Goal: Information Seeking & Learning: Learn about a topic

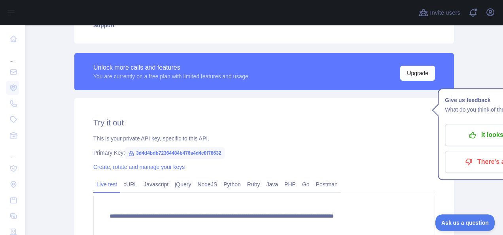
scroll to position [149, 0]
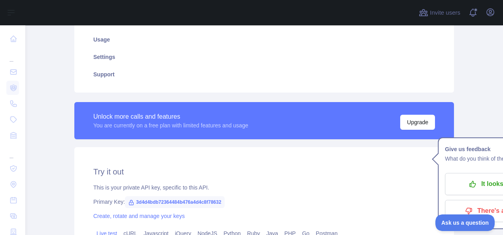
click at [339, 188] on div "This is your private API key, specific to this API." at bounding box center [263, 187] width 341 height 8
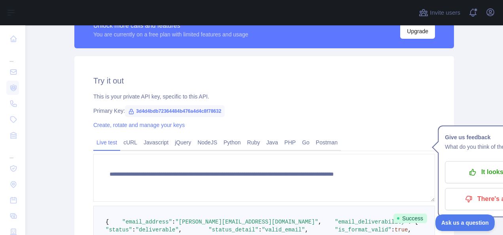
scroll to position [228, 0]
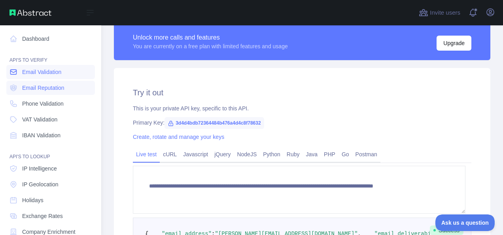
drag, startPoint x: 46, startPoint y: 71, endPoint x: 81, endPoint y: 76, distance: 35.1
click at [46, 71] on span "Email Validation" at bounding box center [41, 72] width 39 height 8
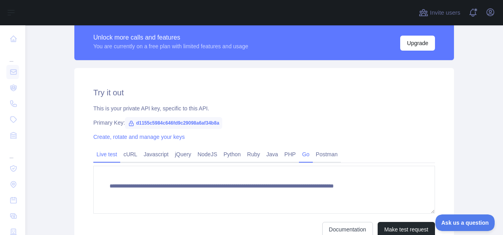
scroll to position [268, 0]
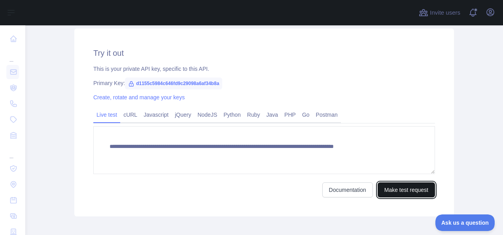
click at [407, 190] on button "Make test request" at bounding box center [405, 189] width 57 height 15
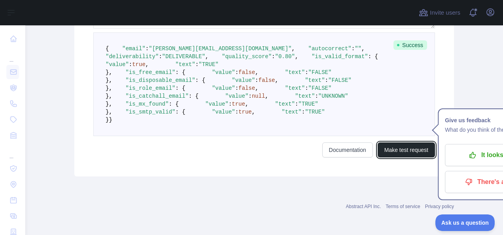
scroll to position [347, 0]
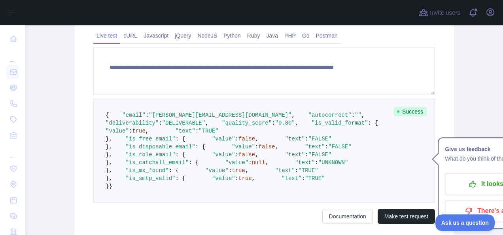
click at [129, 134] on span ""value"" at bounding box center [116, 131] width 23 height 6
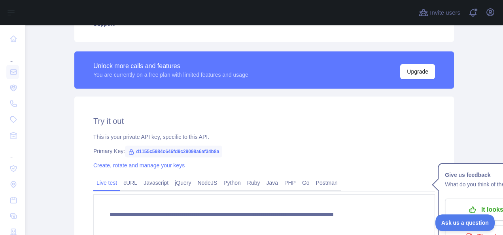
scroll to position [110, 0]
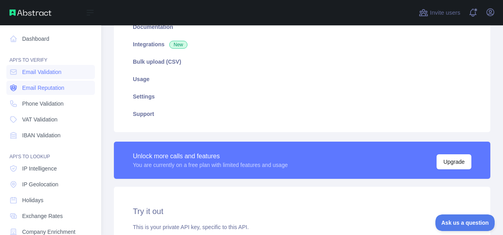
click at [45, 90] on span "Email Reputation" at bounding box center [43, 88] width 42 height 8
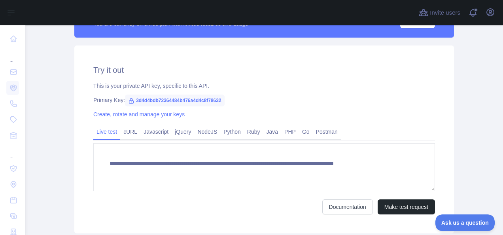
scroll to position [268, 0]
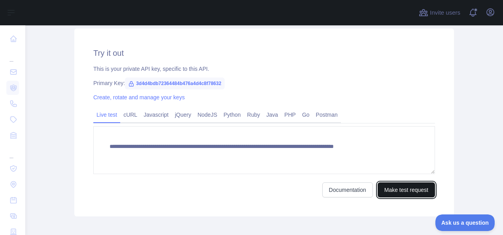
click at [396, 191] on button "Make test request" at bounding box center [405, 189] width 57 height 15
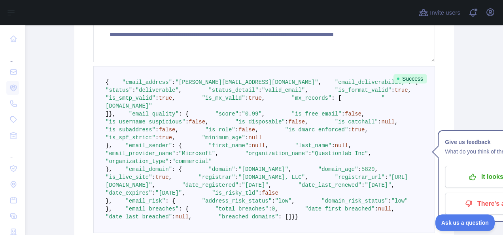
scroll to position [386, 0]
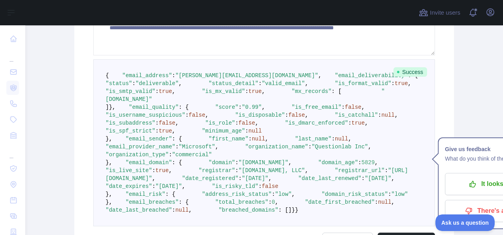
click at [258, 87] on span ":" at bounding box center [259, 83] width 3 height 6
drag, startPoint x: 142, startPoint y: 147, endPoint x: 272, endPoint y: 149, distance: 130.0
click at [272, 102] on span ""[DOMAIN_NAME]"" at bounding box center [244, 95] width 279 height 14
drag, startPoint x: 272, startPoint y: 149, endPoint x: 338, endPoint y: 170, distance: 69.7
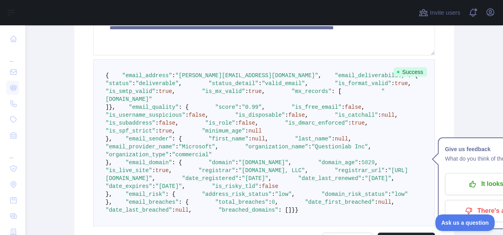
click at [338, 170] on pre "{ "email_address" : "[PERSON_NAME][EMAIL_ADDRESS][DOMAIN_NAME]" , "email_delive…" at bounding box center [263, 142] width 341 height 167
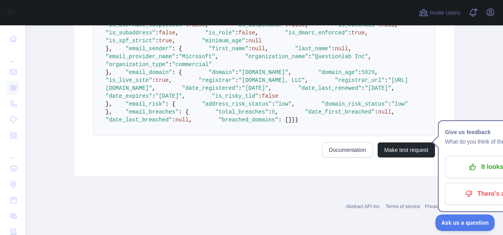
scroll to position [623, 0]
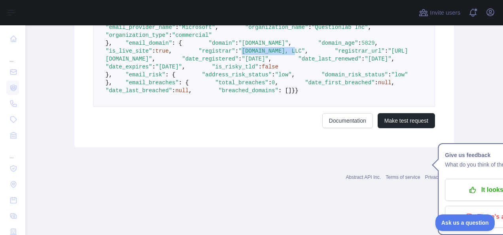
drag, startPoint x: 170, startPoint y: 115, endPoint x: 217, endPoint y: 114, distance: 47.0
click at [238, 54] on span ""[DOMAIN_NAME], LLC"" at bounding box center [271, 51] width 66 height 6
drag, startPoint x: 217, startPoint y: 114, endPoint x: 269, endPoint y: 115, distance: 52.6
click at [269, 107] on pre "{ "email_address" : "[PERSON_NAME][EMAIL_ADDRESS][DOMAIN_NAME]" , "email_delive…" at bounding box center [263, 23] width 341 height 167
drag, startPoint x: 127, startPoint y: 113, endPoint x: 228, endPoint y: 112, distance: 100.7
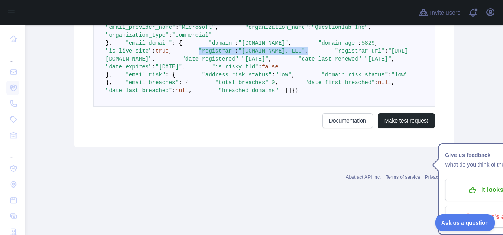
click at [228, 107] on pre "{ "email_address" : "[PERSON_NAME][EMAIL_ADDRESS][DOMAIN_NAME]" , "email_delive…" at bounding box center [263, 23] width 341 height 167
click at [237, 107] on pre "{ "email_address" : "[PERSON_NAME][EMAIL_ADDRESS][DOMAIN_NAME]" , "email_delive…" at bounding box center [263, 23] width 341 height 167
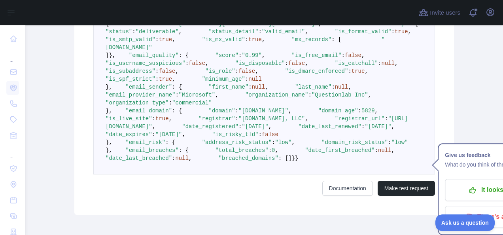
scroll to position [426, 0]
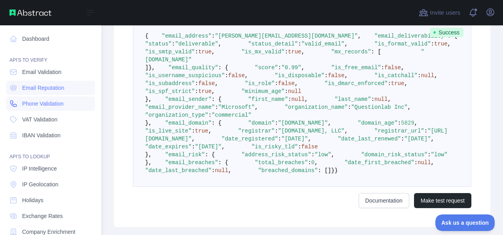
click at [52, 105] on span "Phone Validation" at bounding box center [42, 104] width 41 height 8
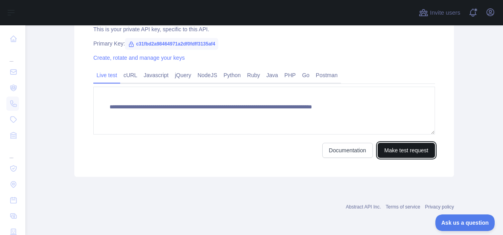
click at [416, 149] on button "Make test request" at bounding box center [405, 150] width 57 height 15
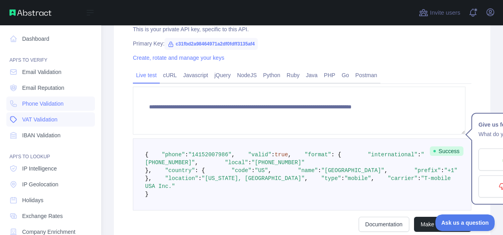
click at [40, 120] on span "VAT Validation" at bounding box center [39, 119] width 35 height 8
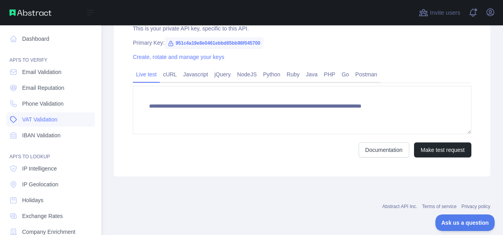
scroll to position [290, 0]
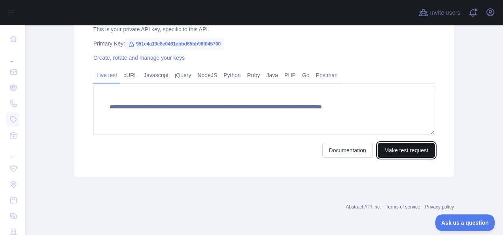
click at [407, 149] on button "Make test request" at bounding box center [405, 150] width 57 height 15
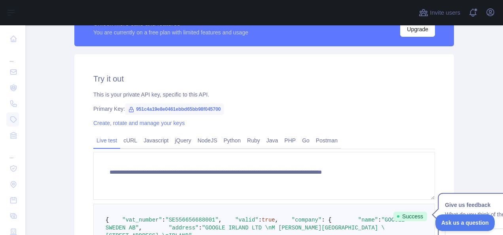
scroll to position [211, 0]
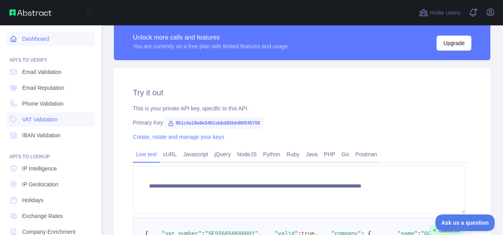
click at [37, 40] on link "Dashboard" at bounding box center [50, 39] width 88 height 14
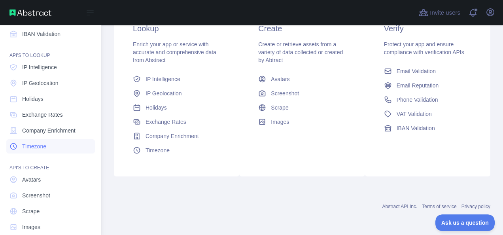
scroll to position [113, 0]
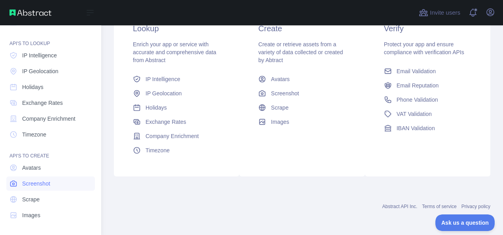
click at [40, 181] on span "Screenshot" at bounding box center [36, 183] width 28 height 8
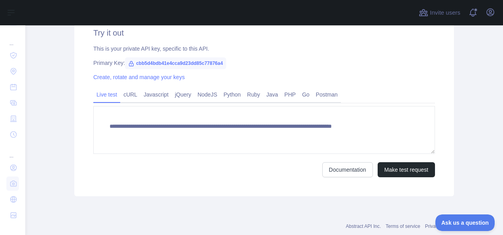
scroll to position [277, 0]
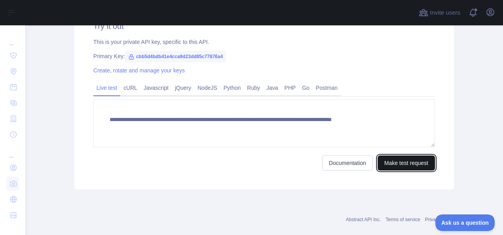
click at [397, 164] on button "Make test request" at bounding box center [405, 162] width 57 height 15
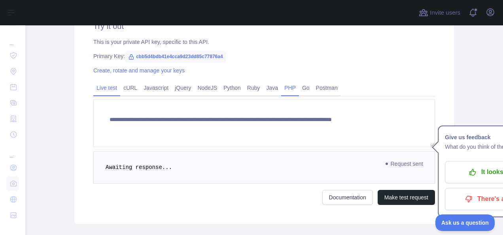
click at [285, 85] on link "PHP" at bounding box center [290, 87] width 18 height 13
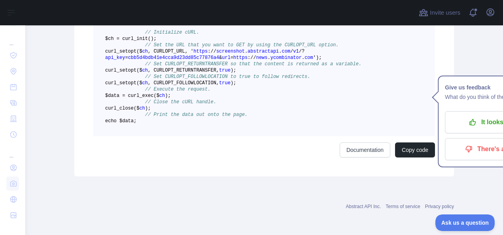
scroll to position [416, 0]
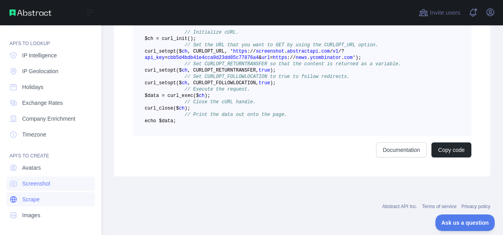
click at [33, 198] on span "Scrape" at bounding box center [30, 199] width 17 height 8
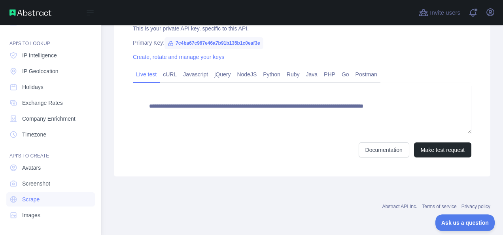
scroll to position [290, 0]
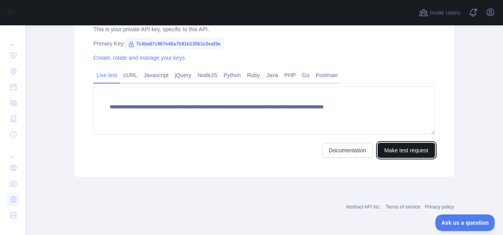
click at [401, 153] on button "Make test request" at bounding box center [405, 150] width 57 height 15
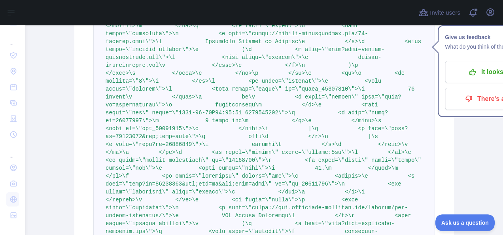
scroll to position [5261, 0]
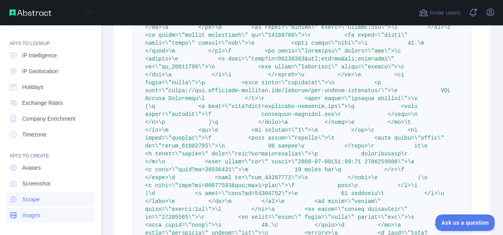
click at [34, 215] on span "Images" at bounding box center [31, 215] width 18 height 8
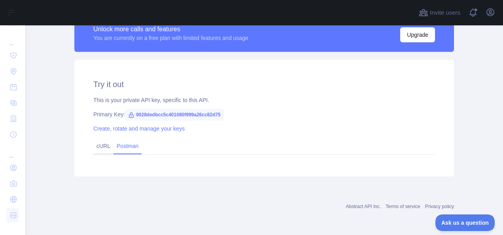
click at [123, 145] on link "Postman" at bounding box center [127, 145] width 28 height 13
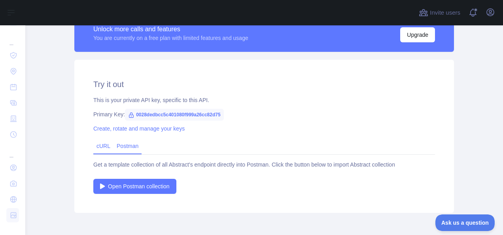
click at [100, 145] on link "cURL" at bounding box center [103, 146] width 14 height 6
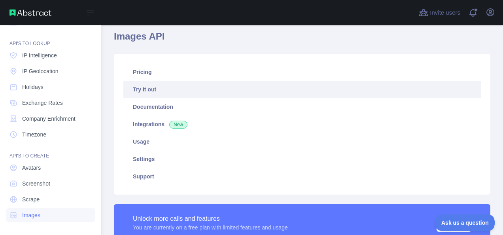
scroll to position [0, 0]
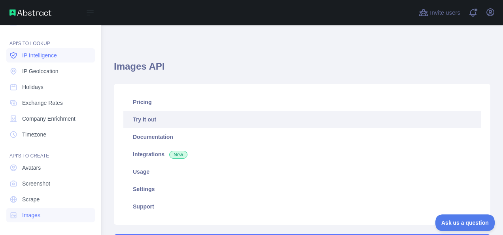
click at [39, 56] on span "IP Intelligence" at bounding box center [39, 55] width 35 height 8
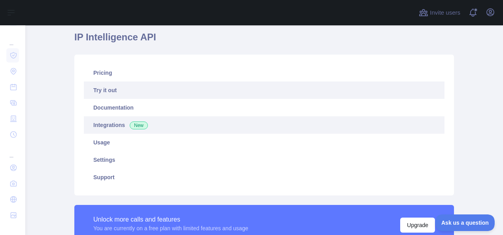
scroll to position [40, 0]
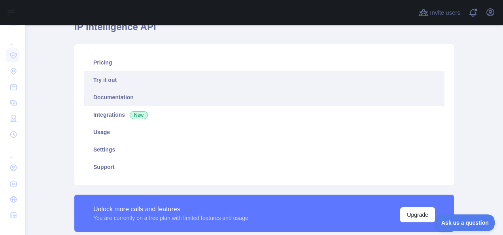
click at [105, 92] on link "Documentation" at bounding box center [264, 96] width 360 height 17
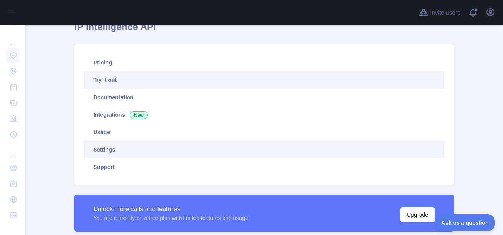
drag, startPoint x: 99, startPoint y: 134, endPoint x: 136, endPoint y: 142, distance: 37.5
click at [99, 134] on link "Usage" at bounding box center [264, 131] width 360 height 17
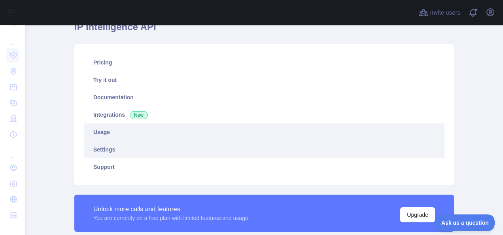
scroll to position [209, 471]
click at [103, 150] on link "Settings" at bounding box center [264, 149] width 360 height 17
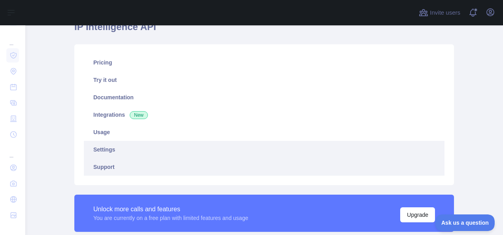
click at [104, 168] on link "Support" at bounding box center [264, 166] width 360 height 17
click at [98, 145] on link "Settings" at bounding box center [264, 149] width 360 height 17
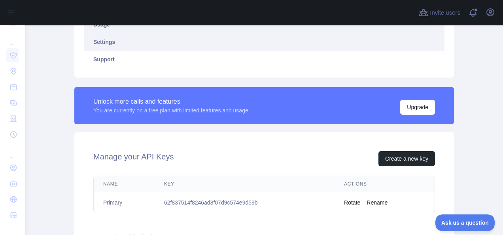
scroll to position [68, 0]
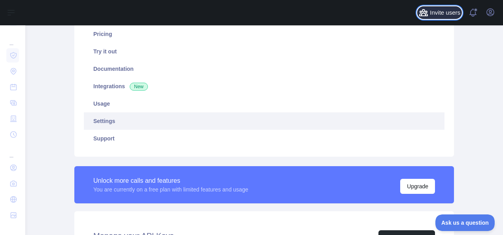
click at [453, 13] on span "Invite users" at bounding box center [444, 12] width 30 height 9
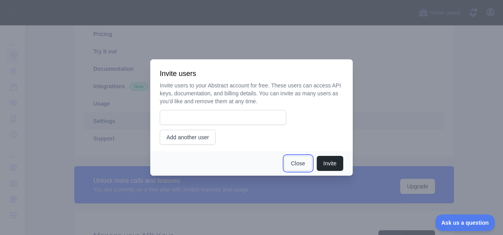
click at [295, 168] on button "Close" at bounding box center [298, 163] width 28 height 15
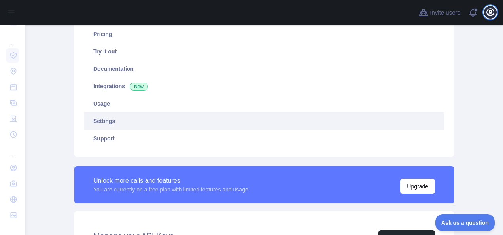
click at [492, 13] on icon "button" at bounding box center [489, 12] width 9 height 9
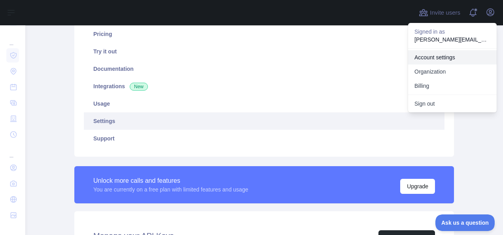
click at [445, 57] on link "Account settings" at bounding box center [452, 57] width 88 height 14
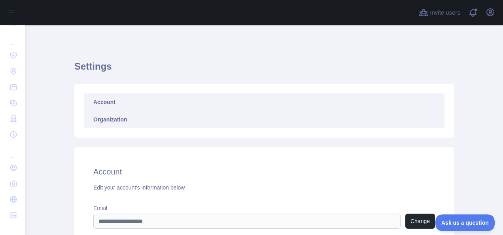
click at [126, 120] on link "Organization" at bounding box center [264, 119] width 360 height 17
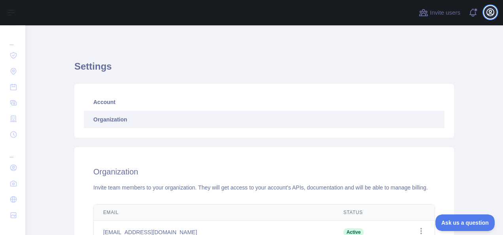
click at [490, 10] on icon "button" at bounding box center [489, 12] width 7 height 7
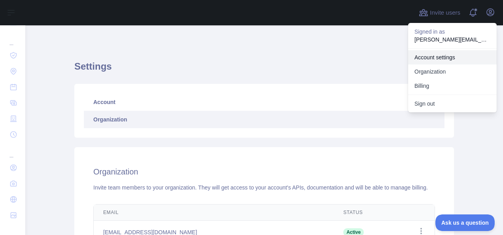
click at [439, 57] on link "Account settings" at bounding box center [452, 57] width 88 height 14
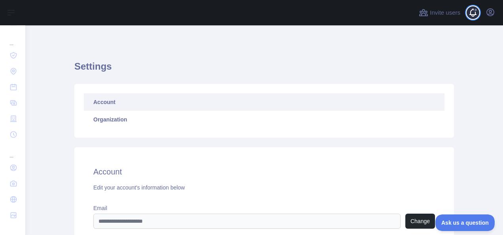
click at [482, 14] on span at bounding box center [476, 12] width 16 height 25
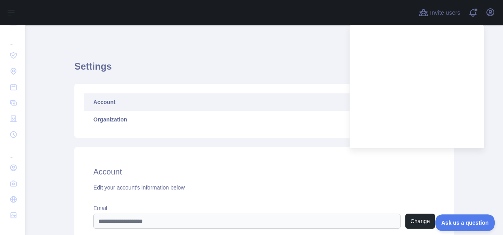
drag, startPoint x: 288, startPoint y: 59, endPoint x: 312, endPoint y: 51, distance: 25.6
click at [289, 58] on div "Settings Account Organization Account Edit your account's information below Ema…" at bounding box center [263, 169] width 379 height 251
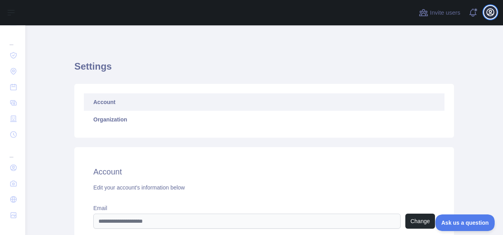
click at [491, 13] on icon "button" at bounding box center [489, 12] width 9 height 9
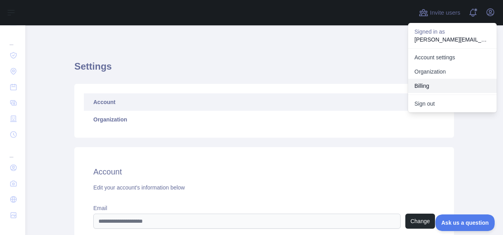
drag, startPoint x: 426, startPoint y: 85, endPoint x: 419, endPoint y: 89, distance: 8.1
click at [426, 85] on button "Billing" at bounding box center [452, 86] width 88 height 14
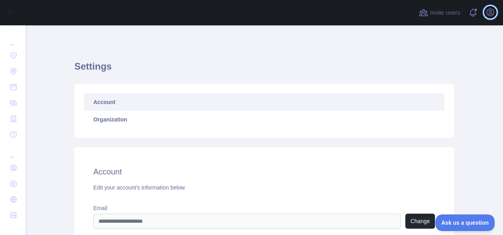
scroll to position [107, 0]
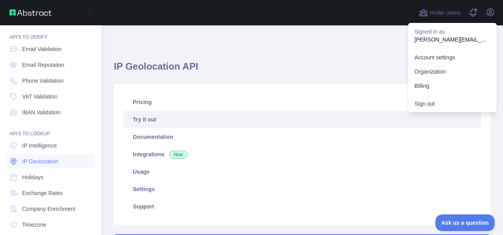
scroll to position [113, 0]
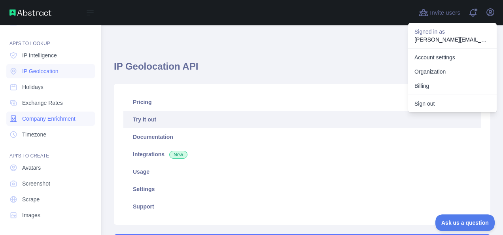
click at [49, 119] on span "Company Enrichment" at bounding box center [48, 119] width 53 height 8
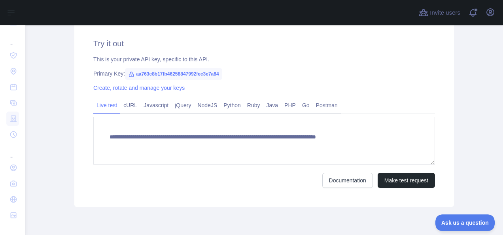
scroll to position [290, 0]
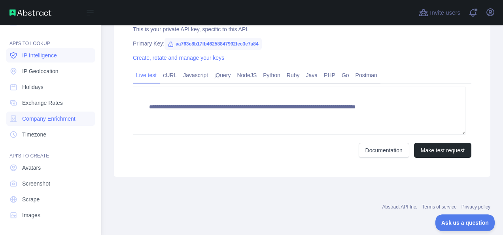
click at [32, 54] on span "IP Intelligence" at bounding box center [39, 55] width 35 height 8
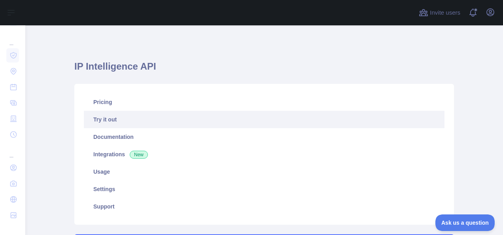
click at [237, 62] on h1 "IP Intelligence API" at bounding box center [263, 69] width 379 height 19
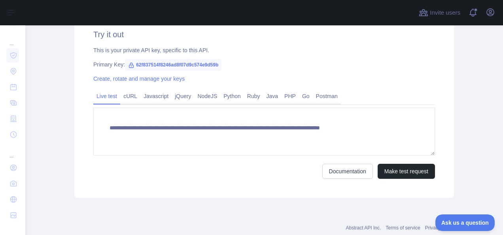
scroll to position [290, 0]
